Goal: Task Accomplishment & Management: Manage account settings

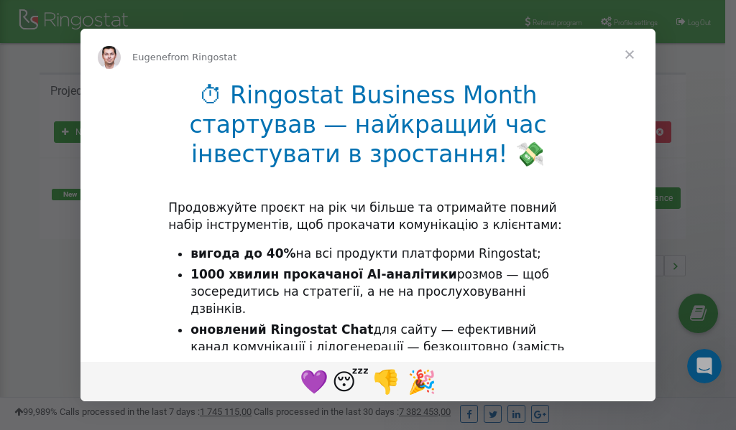
click at [631, 54] on span "Close" at bounding box center [629, 55] width 52 height 52
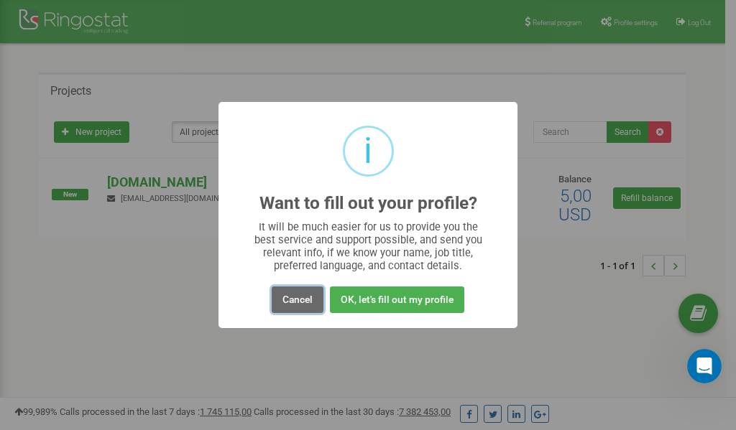
click at [292, 300] on button "Cancel" at bounding box center [298, 300] width 52 height 27
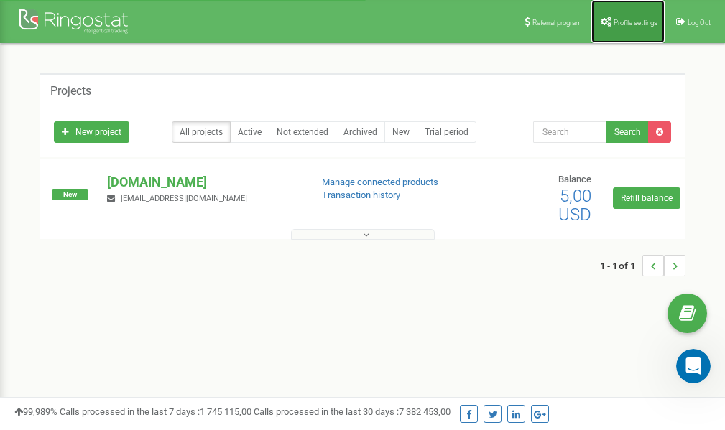
click at [623, 25] on span "Profile settings" at bounding box center [635, 23] width 44 height 8
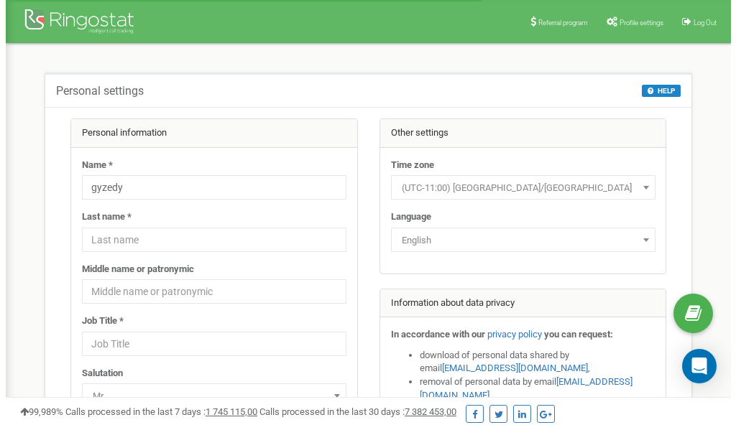
scroll to position [72, 0]
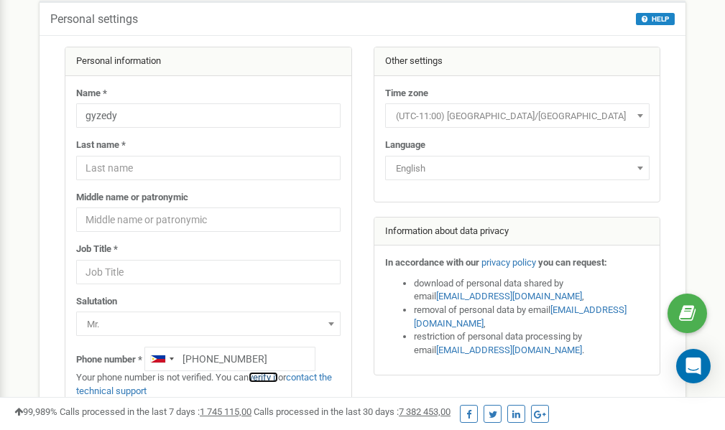
click at [268, 376] on link "verify it" at bounding box center [263, 377] width 29 height 11
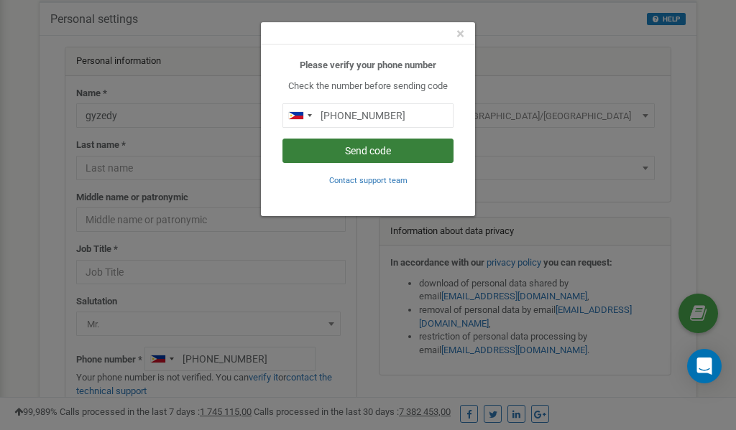
click at [367, 148] on button "Send code" at bounding box center [367, 151] width 171 height 24
